Goal: Information Seeking & Learning: Learn about a topic

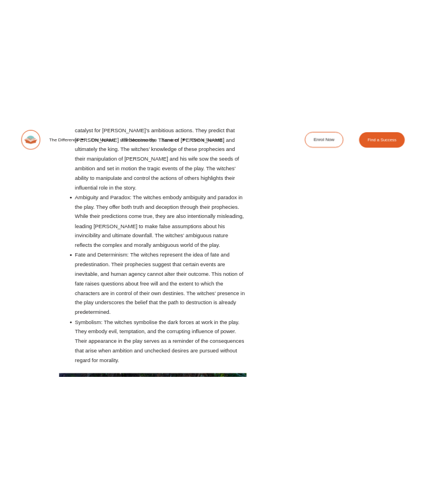
scroll to position [7545, 0]
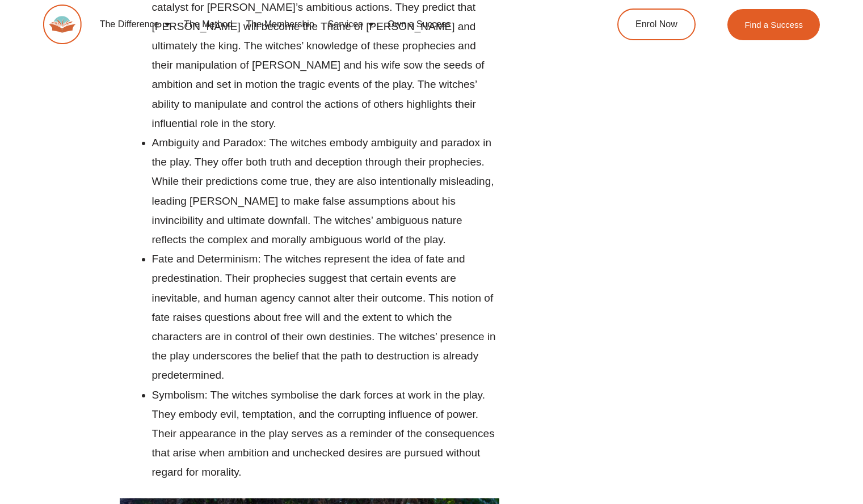
click at [425, 12] on link "Own a Success" at bounding box center [419, 24] width 77 height 26
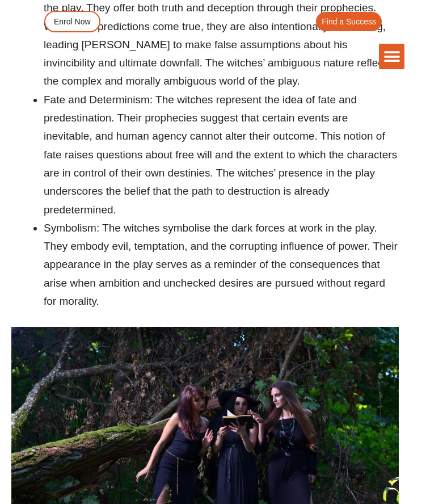
scroll to position [7192, 0]
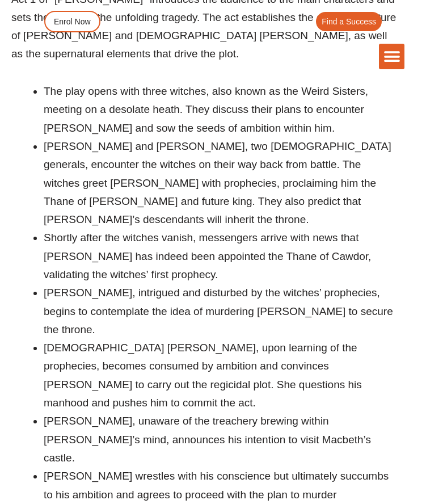
scroll to position [1026, 0]
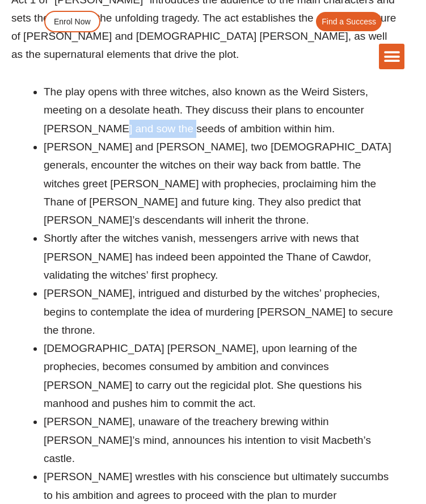
drag, startPoint x: 108, startPoint y: 88, endPoint x: 181, endPoint y: 96, distance: 73.5
click at [181, 96] on li "The play opens with three witches, also known as the Weird Sisters, meeting on …" at bounding box center [221, 110] width 355 height 55
copy li "sow the seeds"
click at [288, 91] on li "The play opens with three witches, also known as the Weird Sisters, meeting on …" at bounding box center [221, 110] width 355 height 55
drag, startPoint x: 285, startPoint y: 92, endPoint x: 109, endPoint y: 98, distance: 176.5
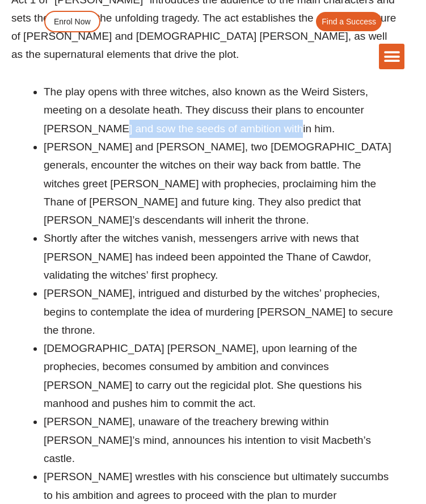
click at [109, 98] on li "The play opens with three witches, also known as the Weird Sisters, meeting on …" at bounding box center [221, 110] width 355 height 55
copy li "sow the seeds of ambition within him"
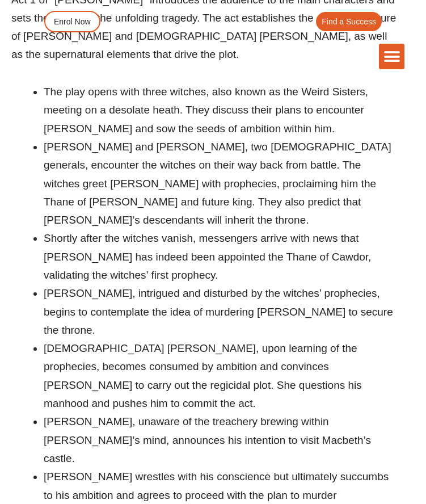
click at [226, 138] on li "[PERSON_NAME] and [PERSON_NAME], two [DEMOGRAPHIC_DATA] generals, encounter the…" at bounding box center [221, 183] width 355 height 91
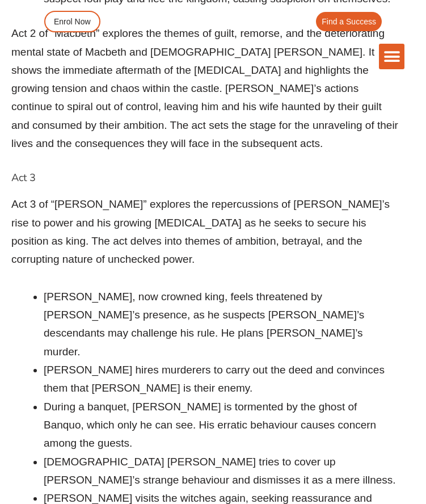
scroll to position [2352, 0]
